Goal: Task Accomplishment & Management: Complete application form

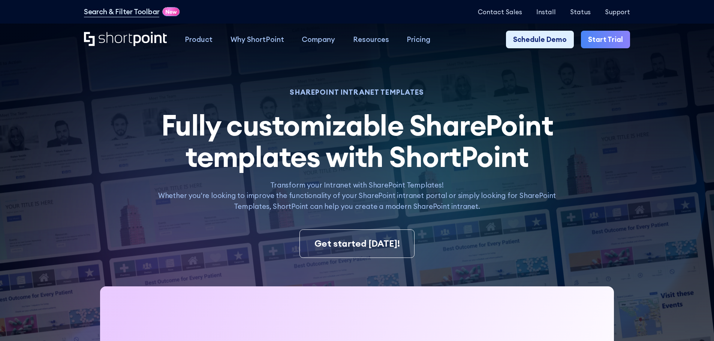
scroll to position [1206, 0]
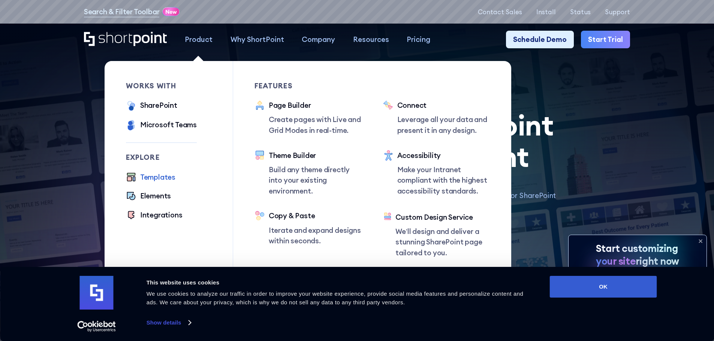
click at [154, 177] on div "Templates" at bounding box center [157, 177] width 35 height 11
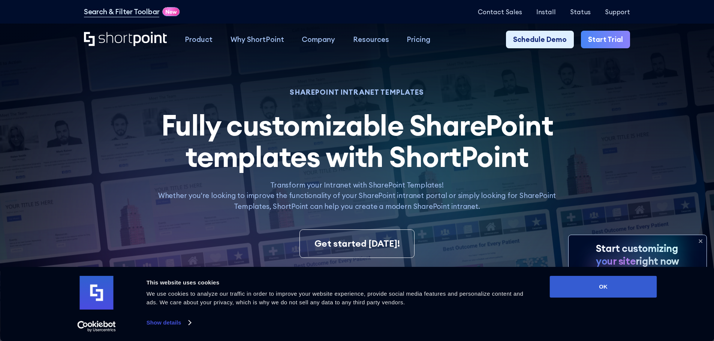
scroll to position [37, 0]
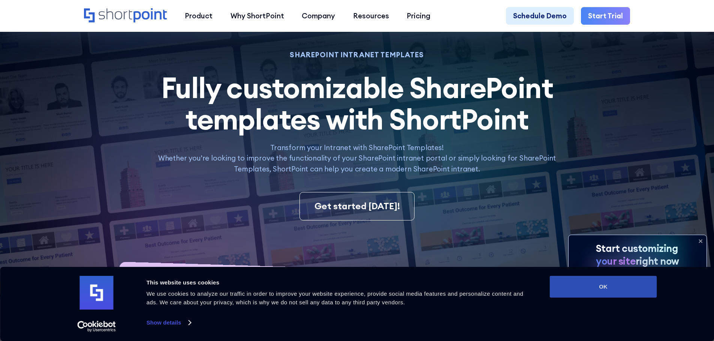
click at [618, 284] on button "OK" at bounding box center [603, 287] width 107 height 22
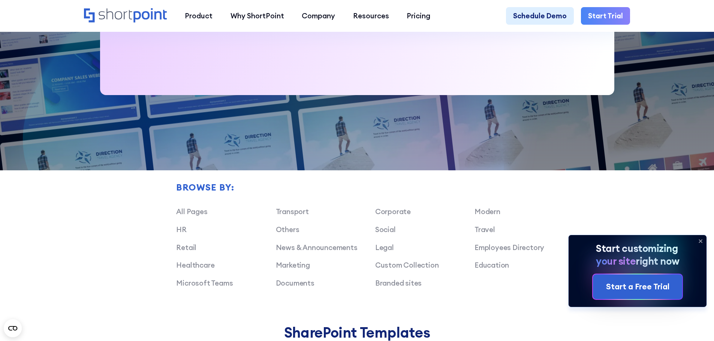
scroll to position [562, 0]
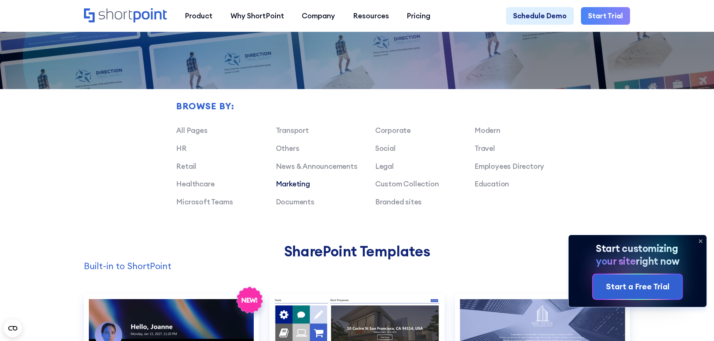
click at [305, 188] on link "Marketing" at bounding box center [293, 183] width 34 height 9
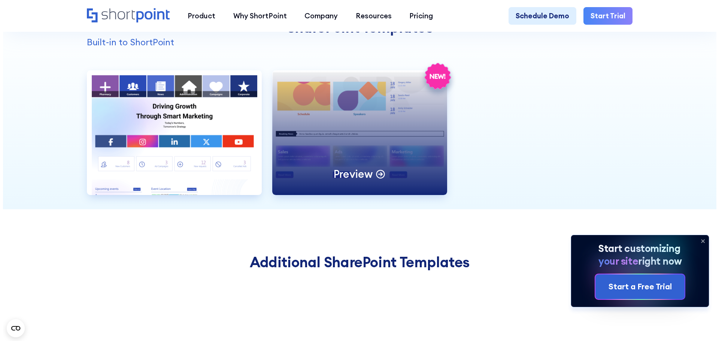
scroll to position [787, 0]
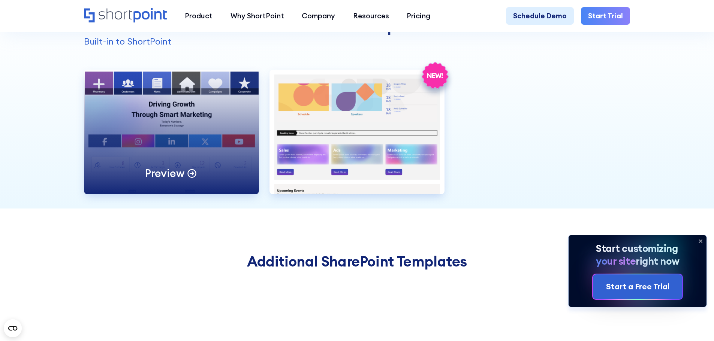
click at [185, 141] on div "Preview" at bounding box center [171, 132] width 175 height 125
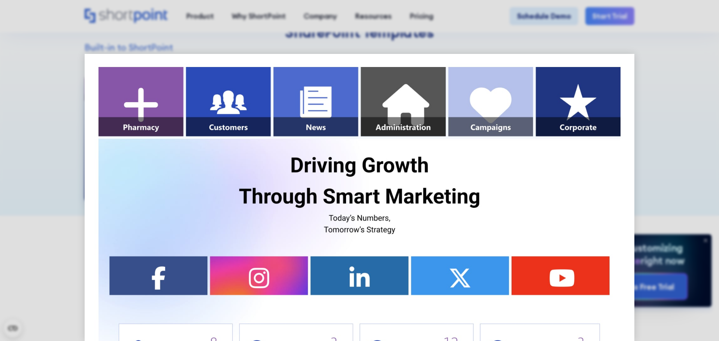
scroll to position [0, 0]
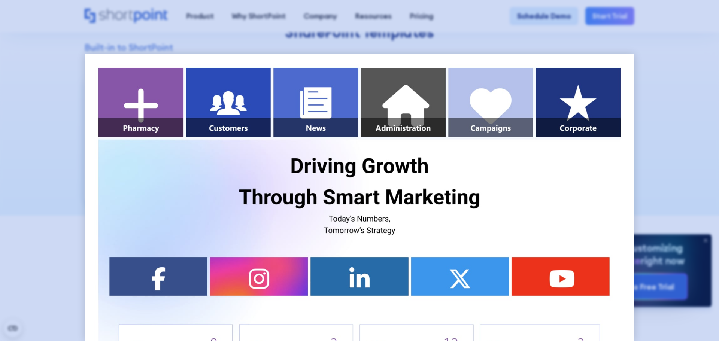
click at [677, 90] on div at bounding box center [359, 170] width 719 height 341
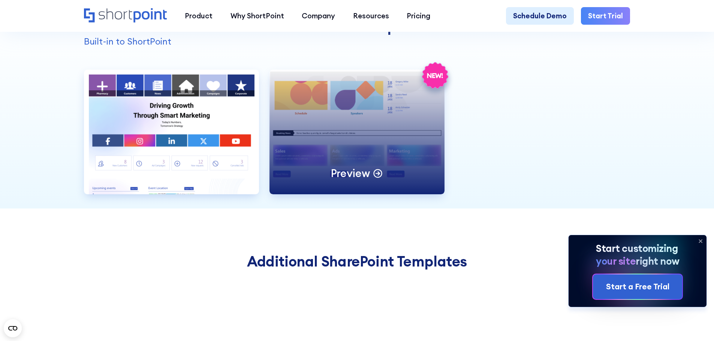
click at [383, 149] on div "Preview" at bounding box center [356, 132] width 175 height 125
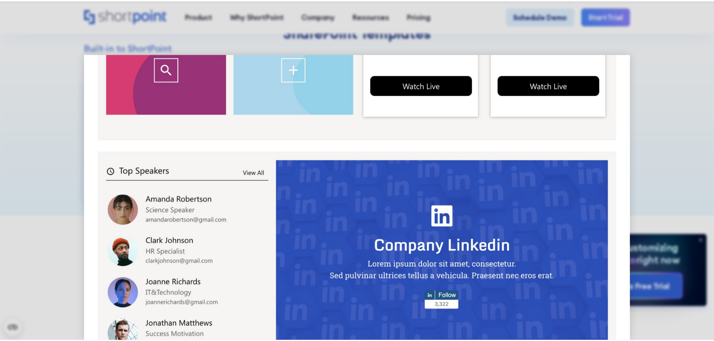
scroll to position [523, 0]
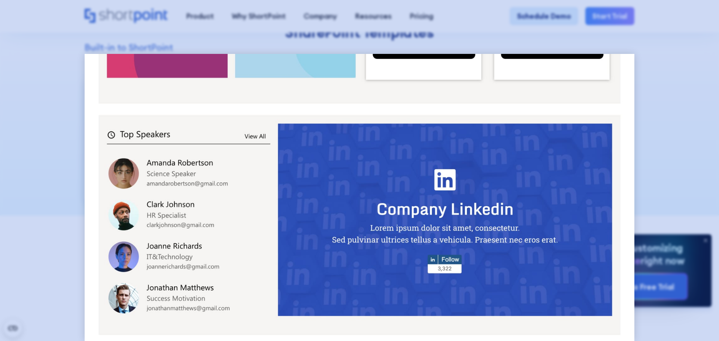
click at [662, 115] on div at bounding box center [359, 170] width 719 height 341
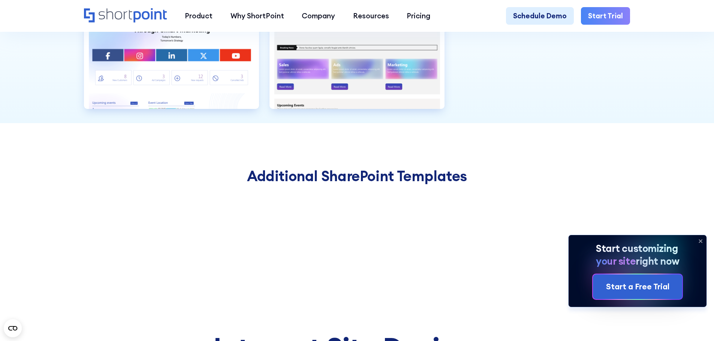
scroll to position [787, 0]
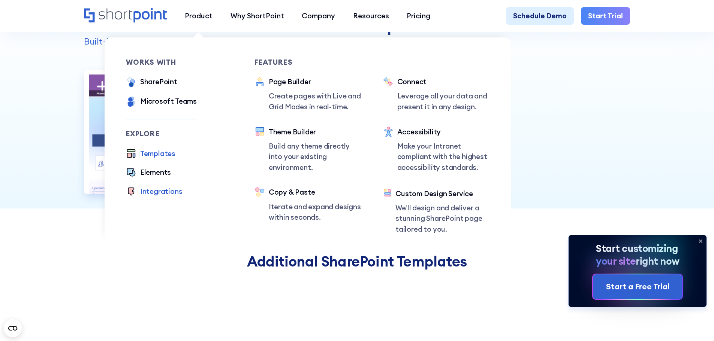
click at [152, 196] on div "Integrations" at bounding box center [161, 191] width 42 height 11
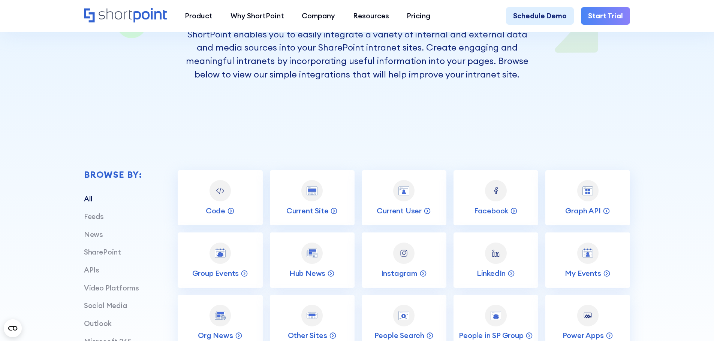
scroll to position [262, 0]
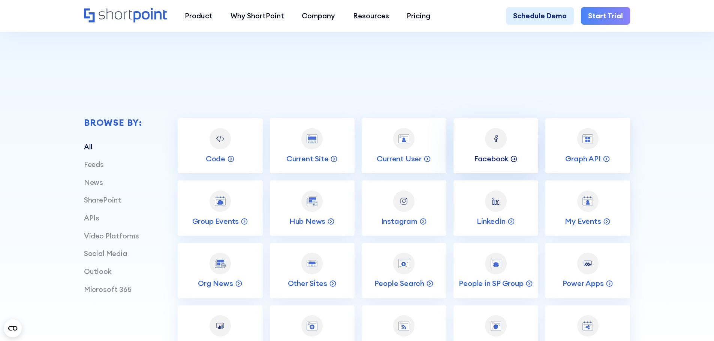
click at [494, 157] on p "Facebook" at bounding box center [491, 159] width 34 height 10
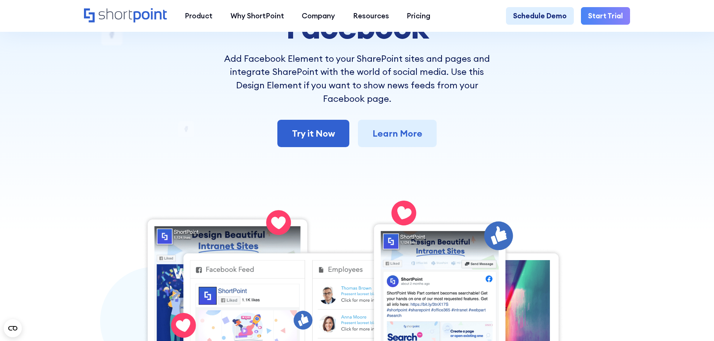
scroll to position [112, 0]
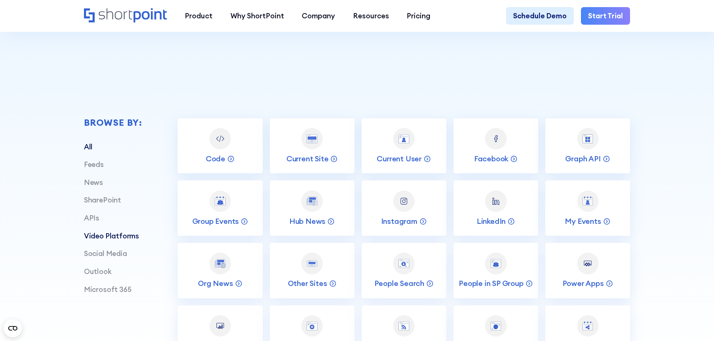
scroll to position [300, 0]
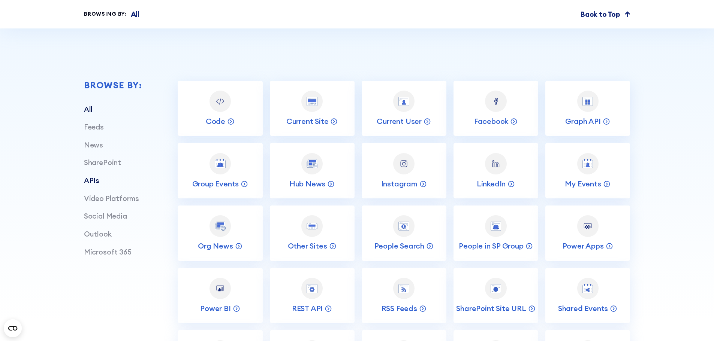
click at [96, 185] on link "APIs" at bounding box center [91, 180] width 15 height 9
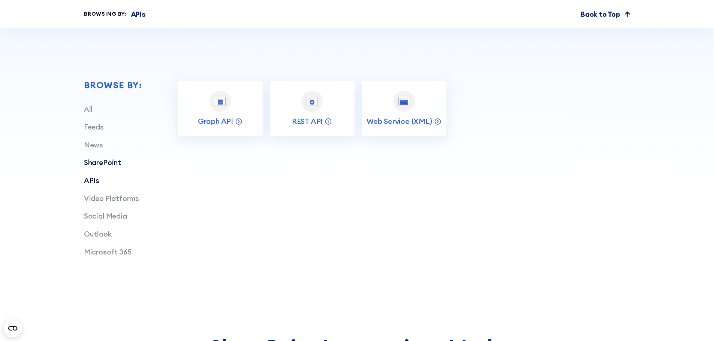
click at [97, 167] on link "SharePoint" at bounding box center [102, 162] width 37 height 9
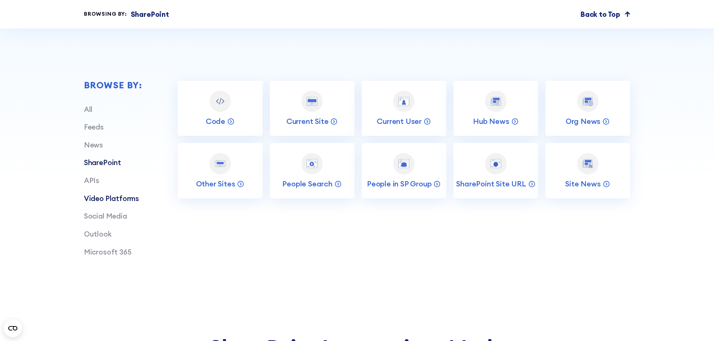
click at [110, 203] on link "Video Platforms" at bounding box center [111, 198] width 55 height 9
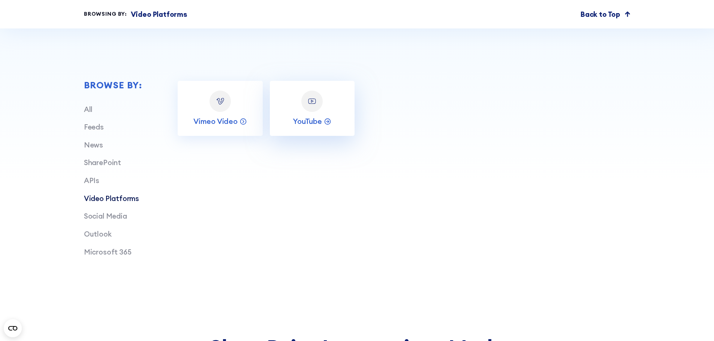
click at [309, 106] on img at bounding box center [311, 101] width 11 height 11
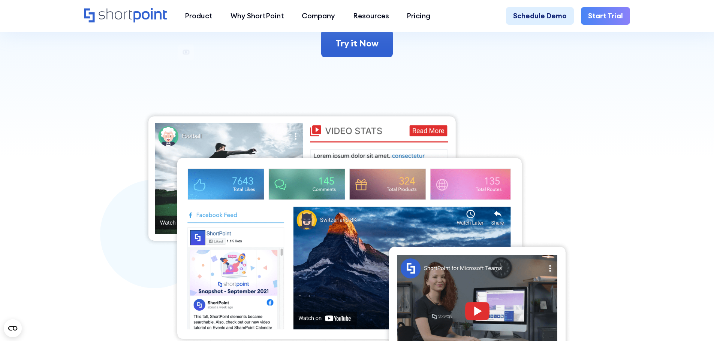
scroll to position [187, 0]
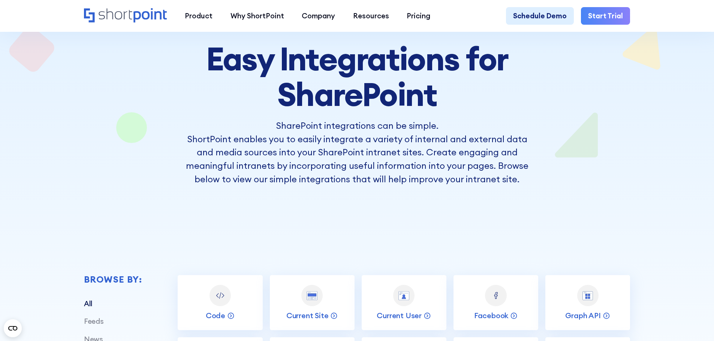
scroll to position [112, 0]
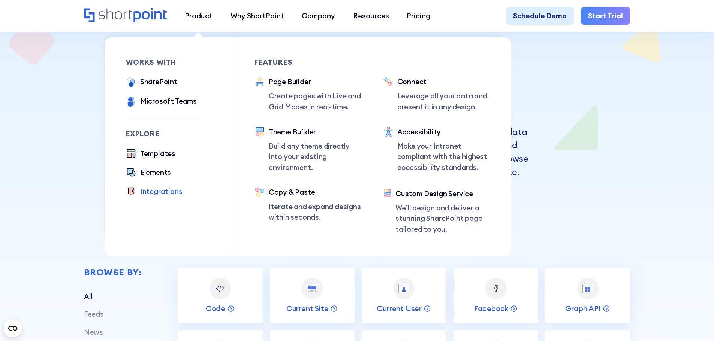
click at [152, 194] on div "Integrations" at bounding box center [161, 191] width 42 height 11
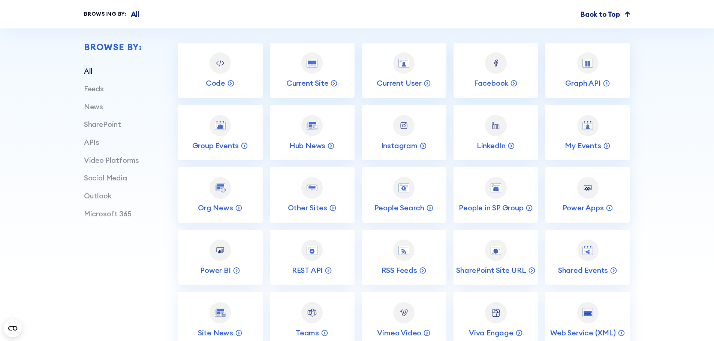
scroll to position [337, 0]
click at [328, 190] on link "Other Sites" at bounding box center [312, 195] width 85 height 55
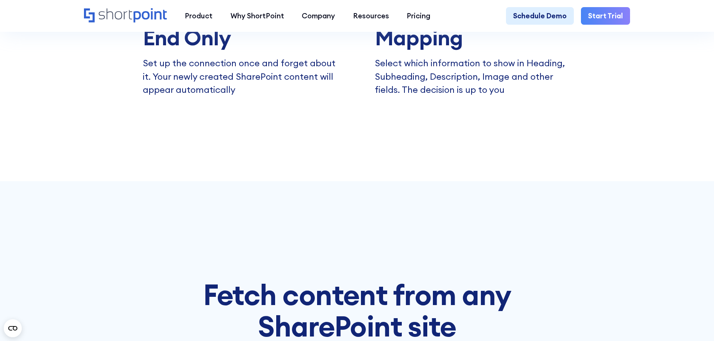
scroll to position [1086, 0]
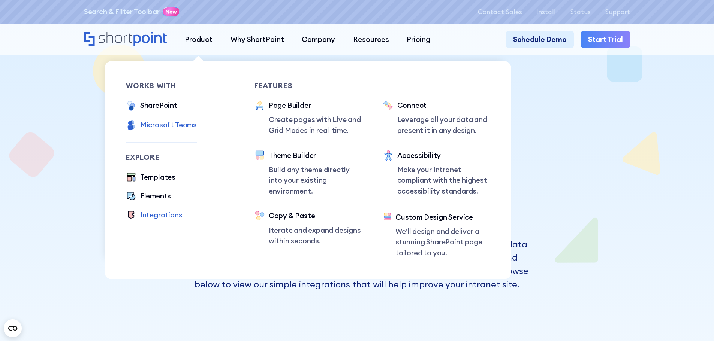
click at [168, 121] on div "Microsoft Teams" at bounding box center [168, 125] width 57 height 11
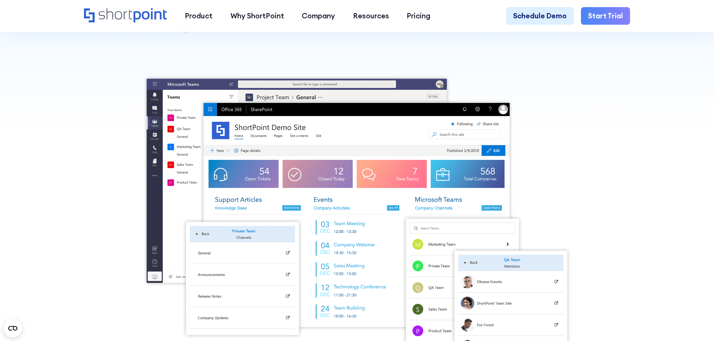
scroll to position [75, 0]
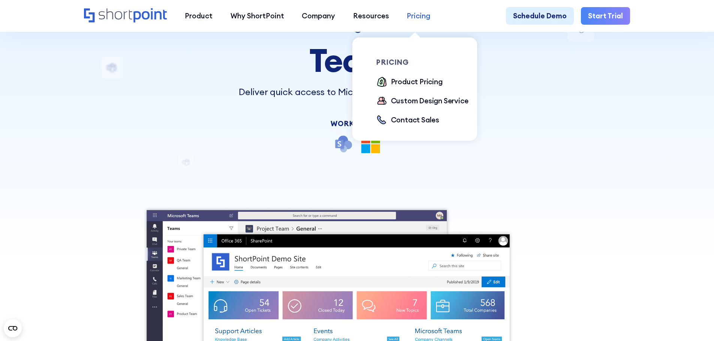
click at [408, 17] on div "Pricing" at bounding box center [418, 15] width 24 height 11
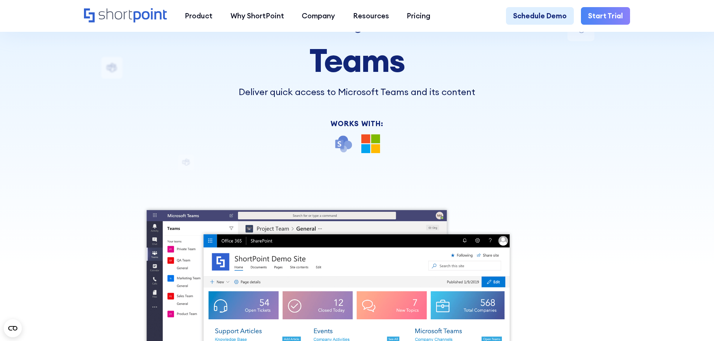
click at [607, 20] on link "Start Trial" at bounding box center [605, 16] width 49 height 18
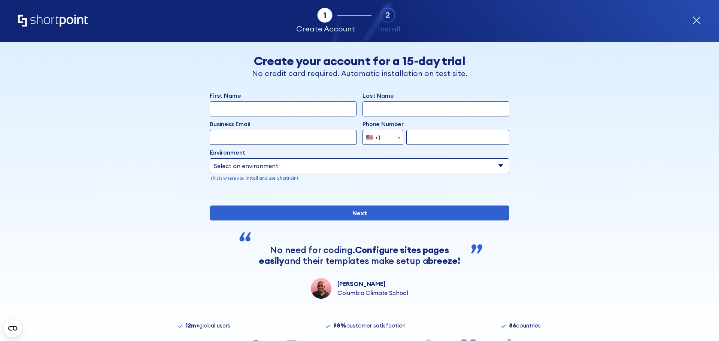
click at [266, 104] on input "First Name" at bounding box center [283, 109] width 147 height 15
type input "Andrea"
type input "Rdzak"
type input "[EMAIL_ADDRESS][DOMAIN_NAME]"
type input "3096353255"
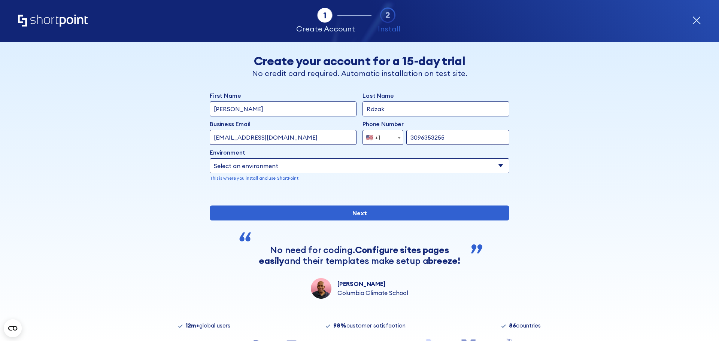
click at [311, 163] on select "Select an environment Microsoft 365 SharePoint Online SharePoint 2019 (On-Premi…" at bounding box center [360, 165] width 300 height 15
select select "SharePoint Online"
click at [210, 158] on select "Select an environment Microsoft 365 SharePoint Online SharePoint 2019 (On-Premi…" at bounding box center [360, 165] width 300 height 15
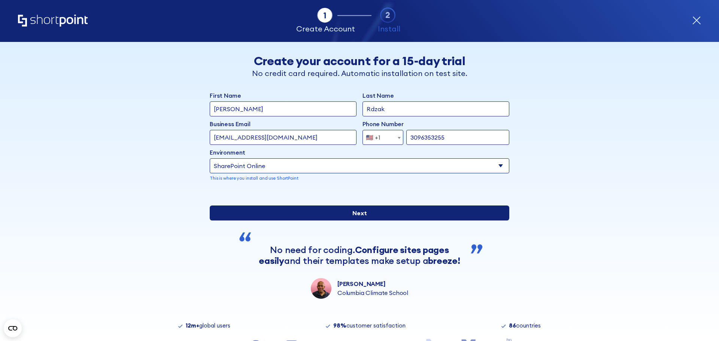
click at [299, 221] on input "Next" at bounding box center [360, 213] width 300 height 15
